Goal: Task Accomplishment & Management: Manage account settings

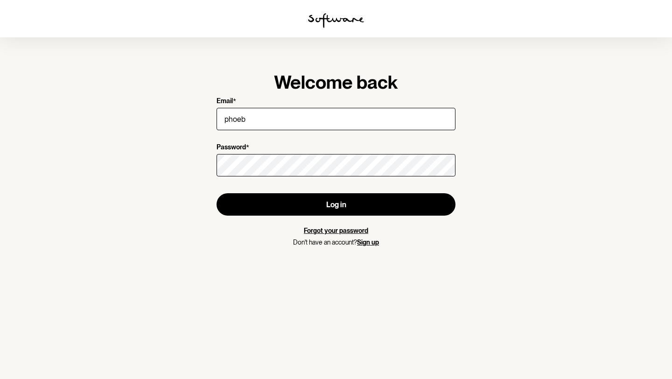
type input "[EMAIL_ADDRESS][DOMAIN_NAME]"
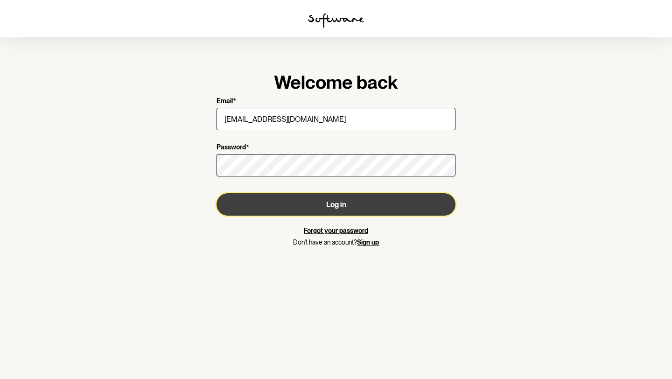
click at [328, 208] on button "Log in" at bounding box center [336, 204] width 239 height 22
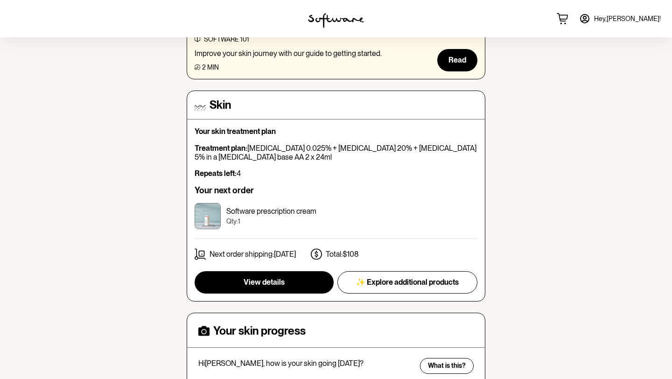
scroll to position [198, 0]
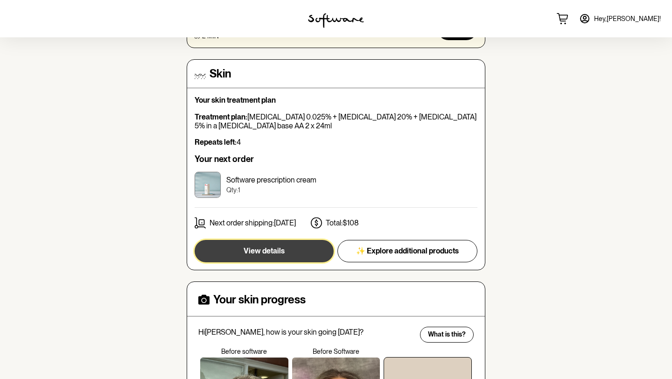
click at [272, 255] on span "View details" at bounding box center [264, 250] width 41 height 9
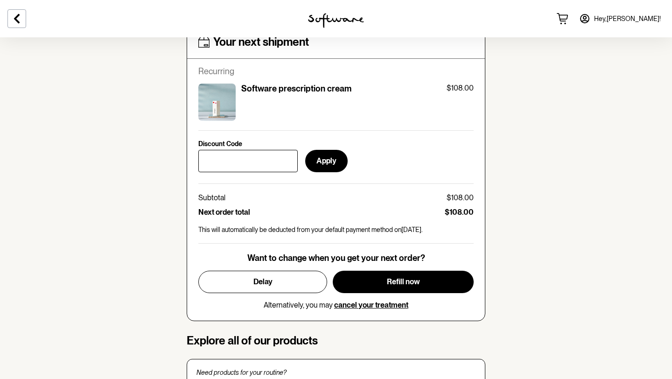
scroll to position [407, 0]
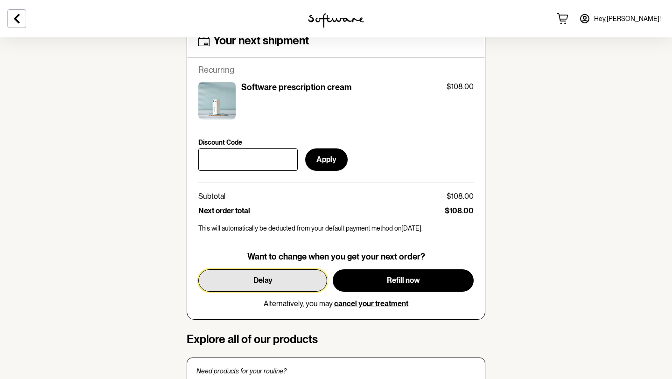
click at [294, 279] on button "Delay" at bounding box center [262, 280] width 129 height 22
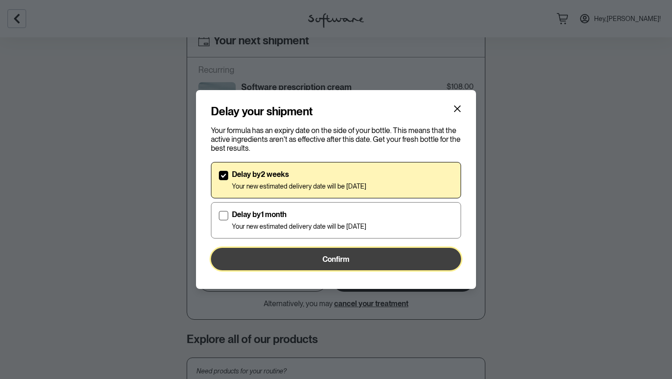
click at [337, 259] on span "Confirm" at bounding box center [336, 259] width 27 height 9
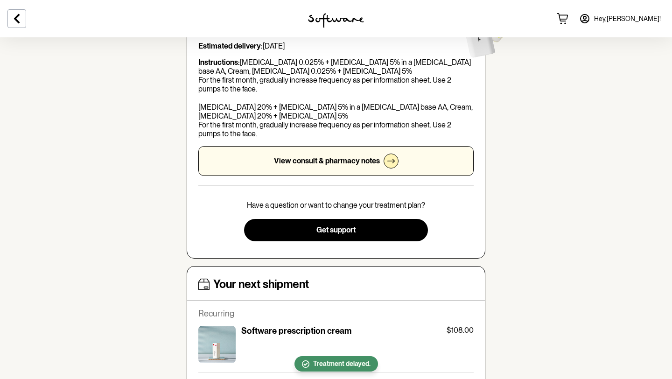
scroll to position [0, 0]
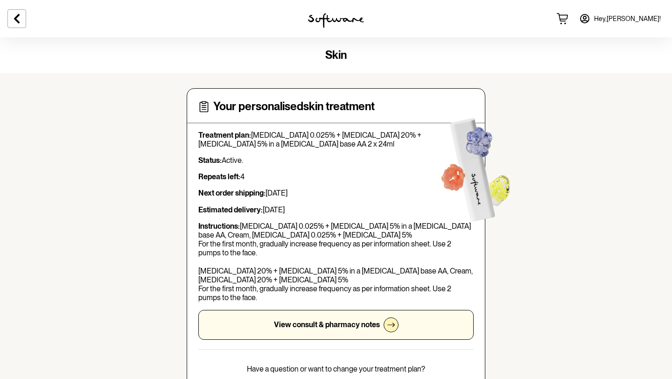
click at [350, 310] on div "View consult & pharmacy notes" at bounding box center [335, 325] width 275 height 30
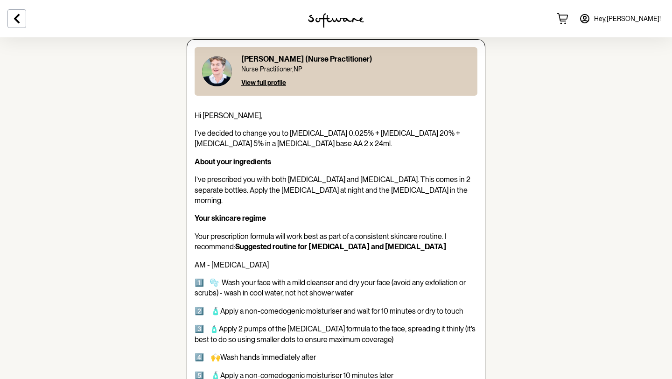
scroll to position [96, 0]
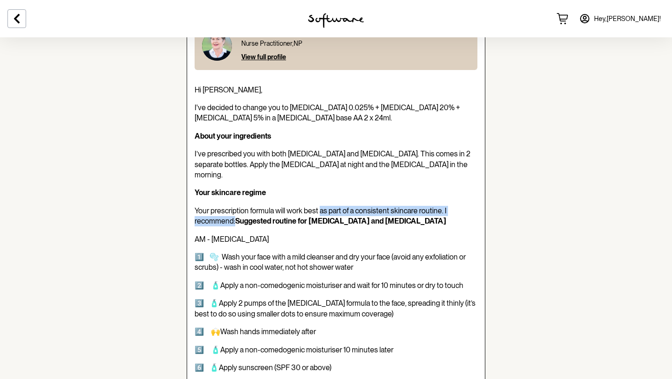
drag, startPoint x: 320, startPoint y: 201, endPoint x: 326, endPoint y: 215, distance: 15.3
click at [326, 215] on p "Your prescription formula will work best as part of a consistent skincare routi…" at bounding box center [336, 216] width 283 height 21
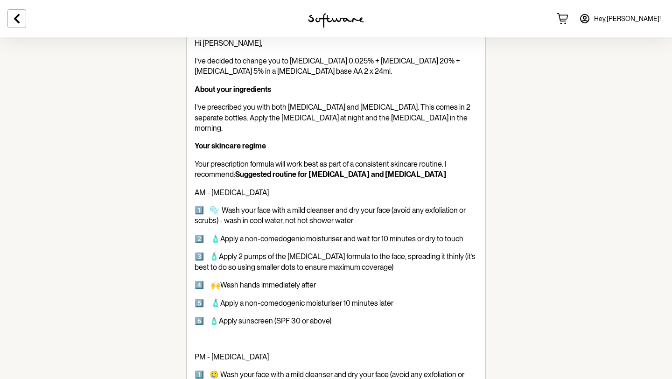
scroll to position [196, 0]
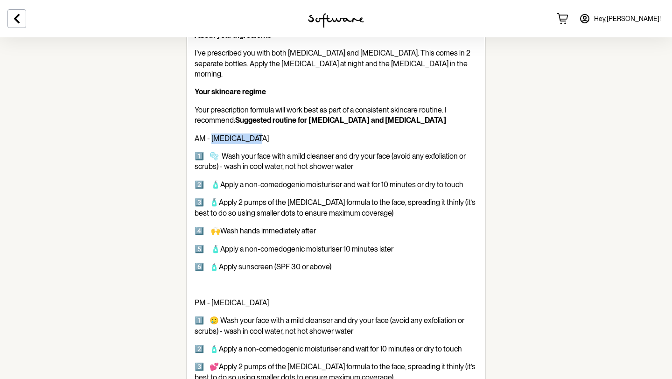
drag, startPoint x: 211, startPoint y: 136, endPoint x: 254, endPoint y: 136, distance: 42.9
click at [254, 136] on p "AM - [MEDICAL_DATA]" at bounding box center [336, 138] width 283 height 10
copy span "[MEDICAL_DATA]"
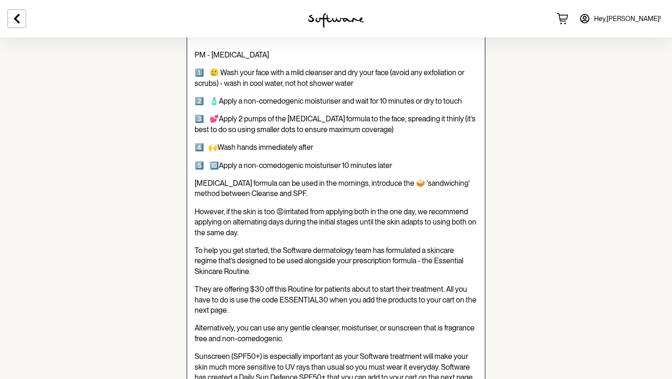
scroll to position [459, 0]
